Goal: Task Accomplishment & Management: Manage account settings

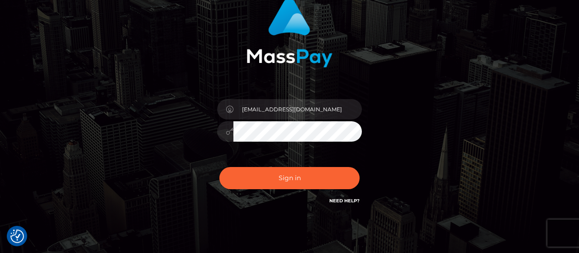
scroll to position [113, 0]
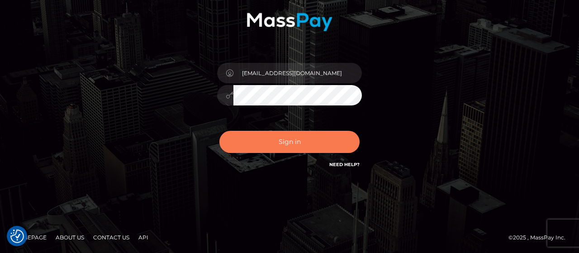
type input "[EMAIL_ADDRESS][DOMAIN_NAME]"
click at [289, 140] on button "Sign in" at bounding box center [289, 142] width 140 height 22
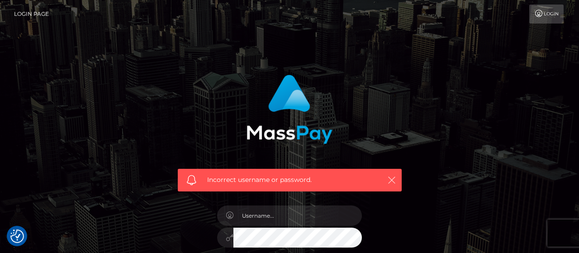
click at [393, 179] on icon "button" at bounding box center [391, 180] width 9 height 9
click at [392, 180] on icon "button" at bounding box center [391, 180] width 9 height 9
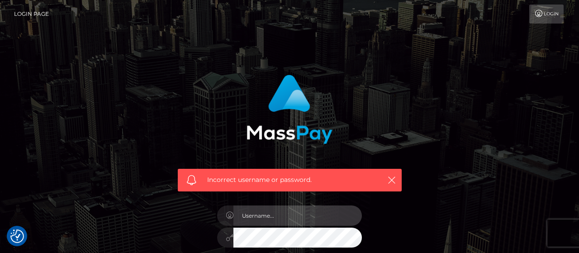
click at [278, 213] on input "text" at bounding box center [297, 215] width 129 height 20
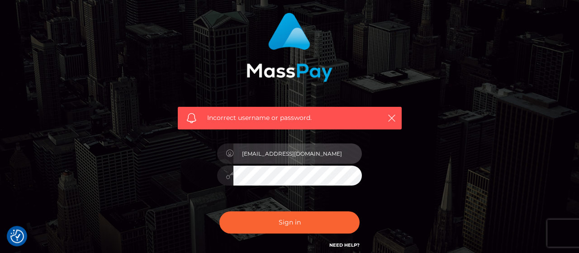
scroll to position [143, 0]
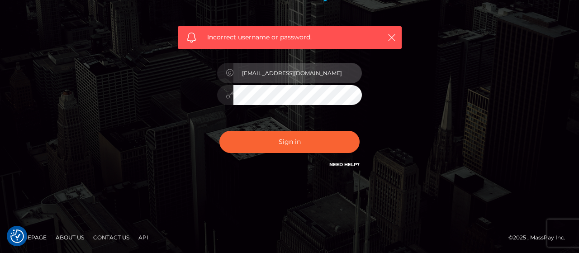
type input "[EMAIL_ADDRESS][DOMAIN_NAME]"
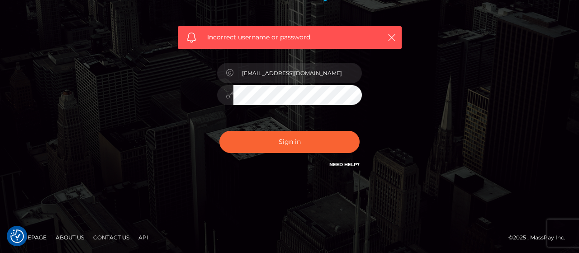
click at [343, 163] on link "Need Help?" at bounding box center [344, 165] width 30 height 6
click at [339, 162] on link "Need Help?" at bounding box center [344, 165] width 30 height 6
click at [32, 236] on link "Homepage" at bounding box center [30, 237] width 40 height 14
